Goal: Submit feedback/report problem

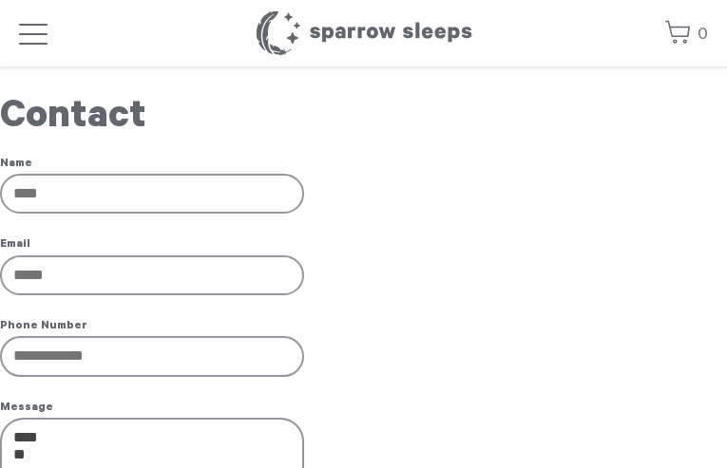
type input "**********"
type input "*********"
